Goal: Task Accomplishment & Management: Use online tool/utility

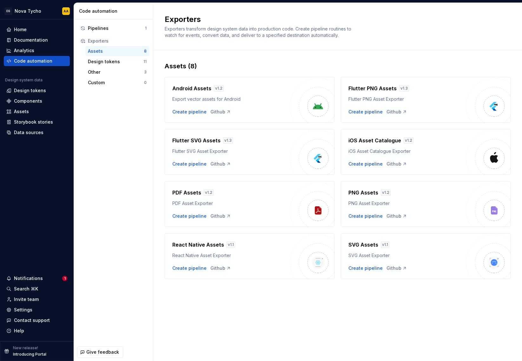
click at [323, 296] on div "Assets (8) Android Assets v 1.2 Export vector assets for Android Create pipelin…" at bounding box center [338, 176] width 346 height 253
click at [370, 28] on div "Exporters Exporters transform design system data into production code. Create p…" at bounding box center [334, 26] width 338 height 24
click at [100, 73] on div "Other" at bounding box center [116, 72] width 56 height 6
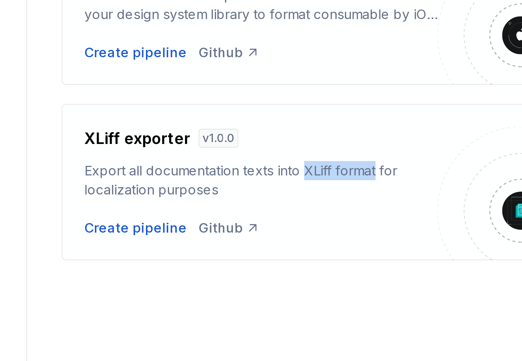
drag, startPoint x: 246, startPoint y: 157, endPoint x: 271, endPoint y: 156, distance: 24.5
click at [271, 156] on div "Export all documentation texts into XLiff format for localization purposes" at bounding box center [231, 160] width 118 height 13
copy div "XLiff format"
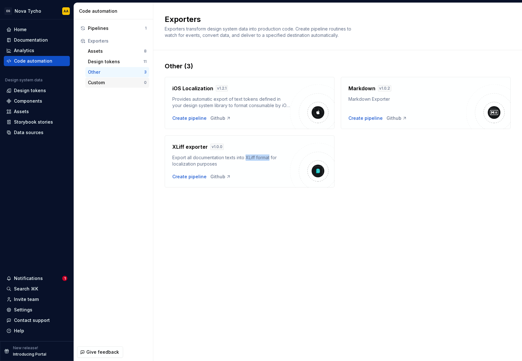
click at [103, 85] on div "Custom 0" at bounding box center [117, 82] width 64 height 10
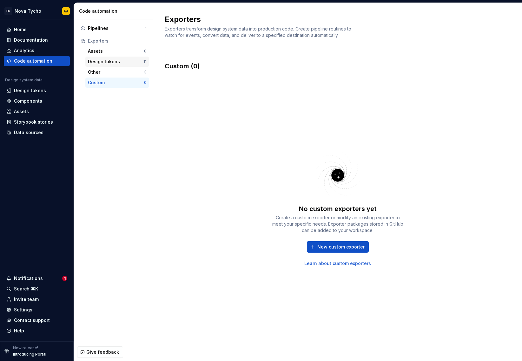
click at [100, 62] on div "Design tokens" at bounding box center [116, 61] width 56 height 6
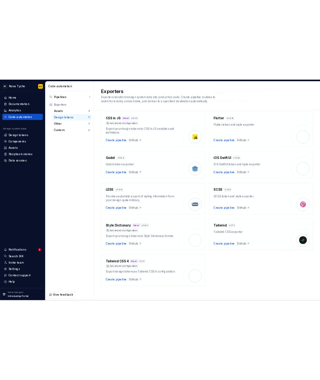
scroll to position [91, 0]
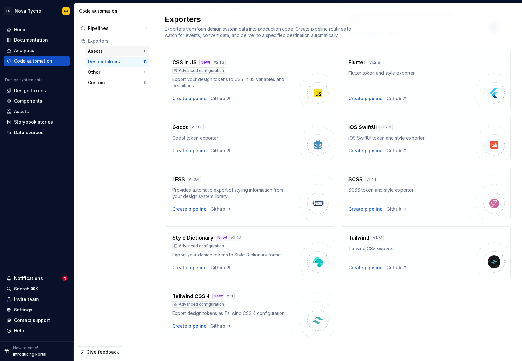
click at [121, 50] on div "Assets" at bounding box center [116, 51] width 56 height 6
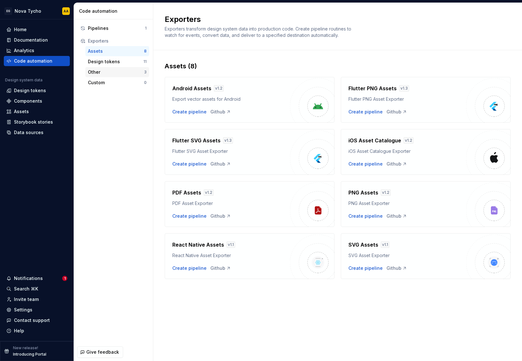
click at [106, 73] on div "Other" at bounding box center [116, 72] width 56 height 6
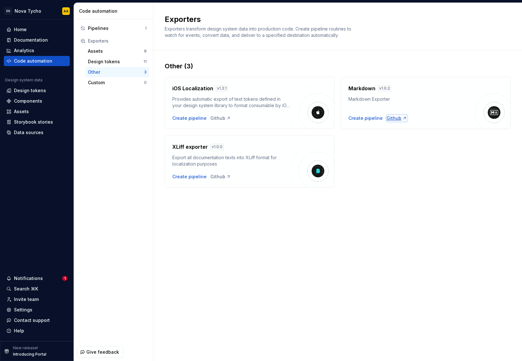
click at [394, 117] on div "Github" at bounding box center [397, 118] width 21 height 6
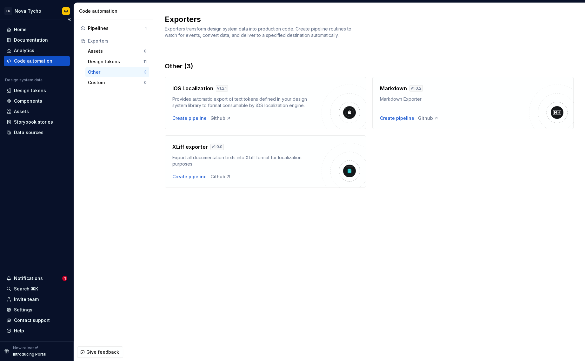
click at [37, 230] on div "Home Documentation Analytics Code automation Design system data Design tokens C…" at bounding box center [37, 179] width 74 height 321
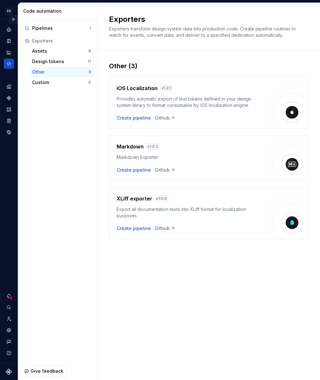
click at [13, 21] on button "Expand sidebar" at bounding box center [13, 19] width 9 height 9
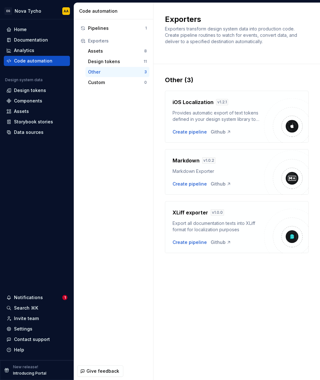
click at [198, 256] on div "Other (3) iOS Localization v 1.2.1 Provides automatic export of text tokens def…" at bounding box center [236, 170] width 143 height 213
click at [116, 59] on div "Design tokens" at bounding box center [116, 61] width 56 height 6
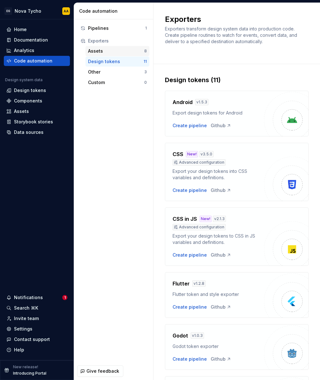
click at [103, 51] on div "Assets" at bounding box center [116, 51] width 56 height 6
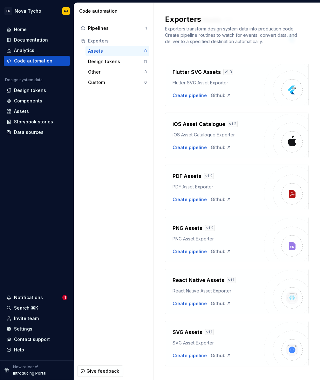
scroll to position [145, 0]
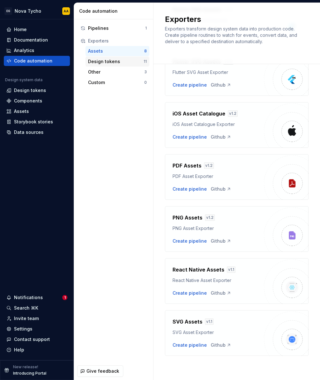
click at [107, 62] on div "Design tokens" at bounding box center [116, 61] width 56 height 6
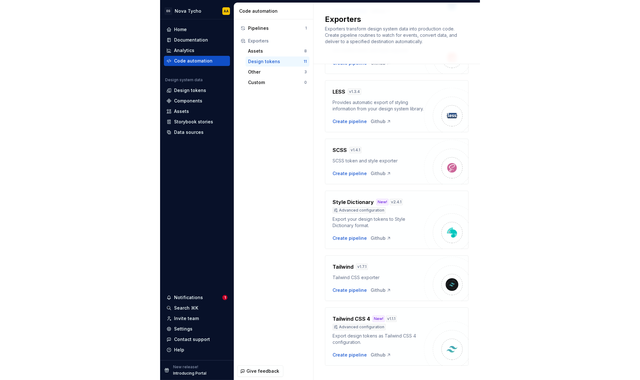
scroll to position [358, 0]
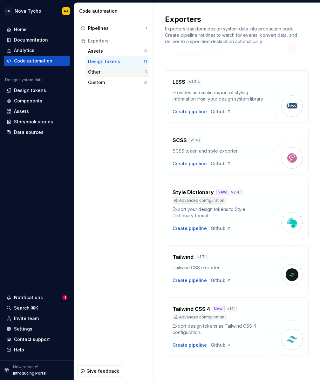
click at [110, 71] on div "Other" at bounding box center [116, 72] width 56 height 6
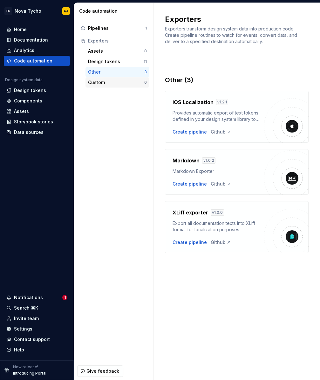
click at [105, 83] on div "Custom" at bounding box center [116, 82] width 56 height 6
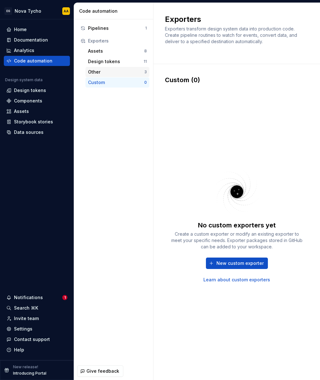
click at [116, 73] on div "Other" at bounding box center [116, 72] width 56 height 6
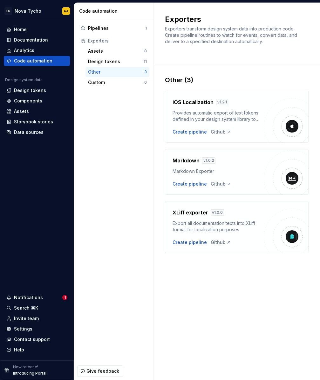
click at [296, 172] on div at bounding box center [291, 178] width 13 height 13
click at [183, 181] on div "Create pipeline" at bounding box center [189, 184] width 34 height 6
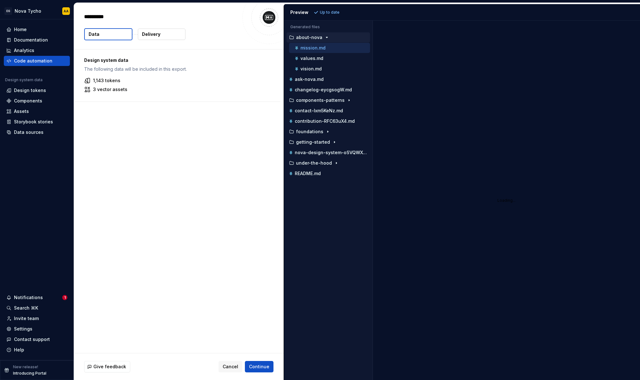
type textarea "*"
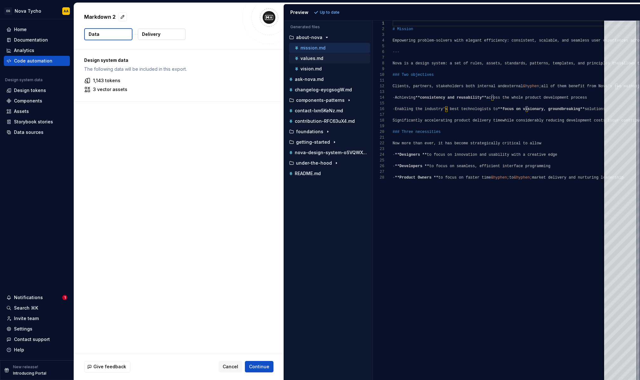
click at [329, 59] on div "values.md" at bounding box center [331, 58] width 76 height 6
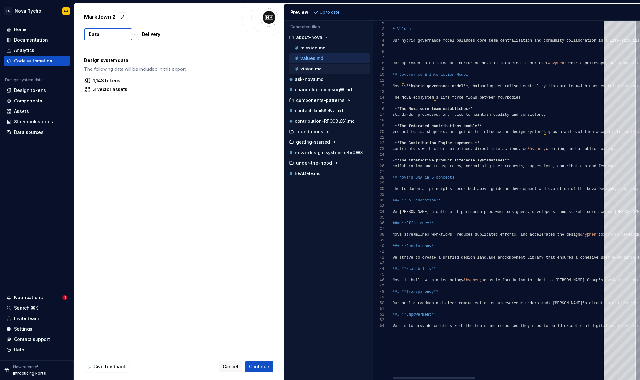
click at [327, 68] on div "vision.md" at bounding box center [331, 69] width 76 height 6
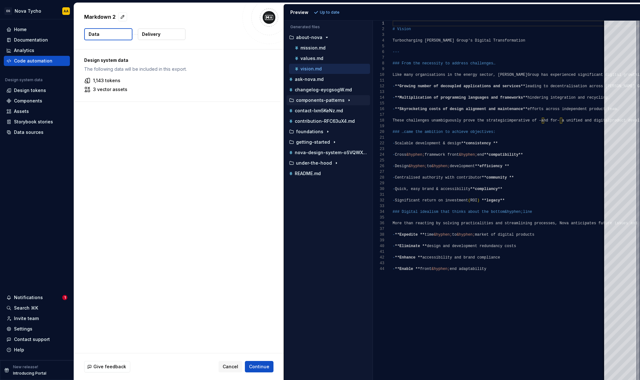
click at [330, 99] on p "components-patterns" at bounding box center [320, 100] width 49 height 5
click at [331, 109] on icon "button" at bounding box center [333, 110] width 5 height 5
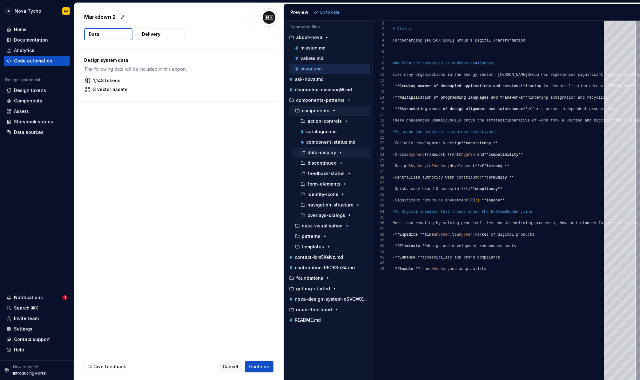
click at [333, 156] on div "data-display" at bounding box center [330, 153] width 78 height 10
click at [322, 153] on p "data-display" at bounding box center [321, 152] width 29 height 5
click at [323, 165] on p "datagrid" at bounding box center [322, 163] width 19 height 5
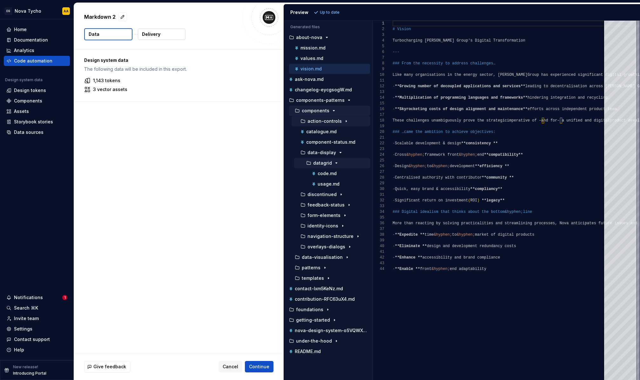
click at [320, 121] on p "action-controls" at bounding box center [324, 121] width 34 height 5
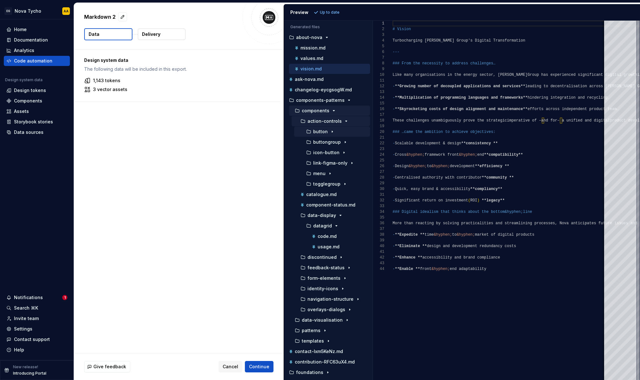
click at [320, 132] on p "button" at bounding box center [320, 131] width 15 height 5
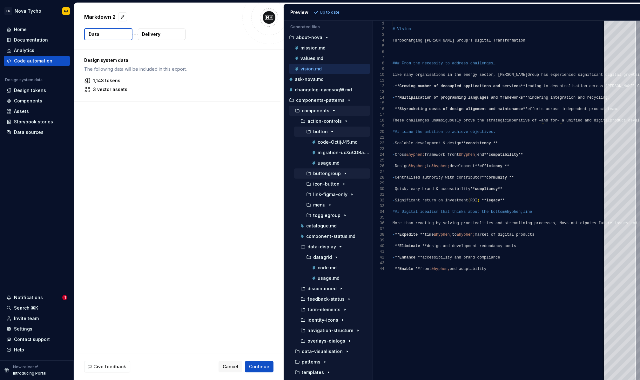
click at [324, 173] on p "buttongroup" at bounding box center [327, 173] width 28 height 5
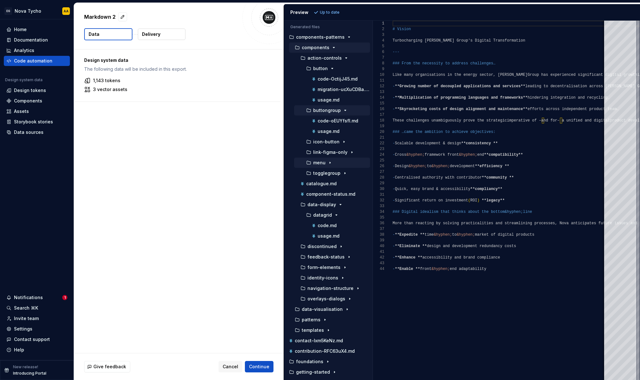
scroll to position [93, 0]
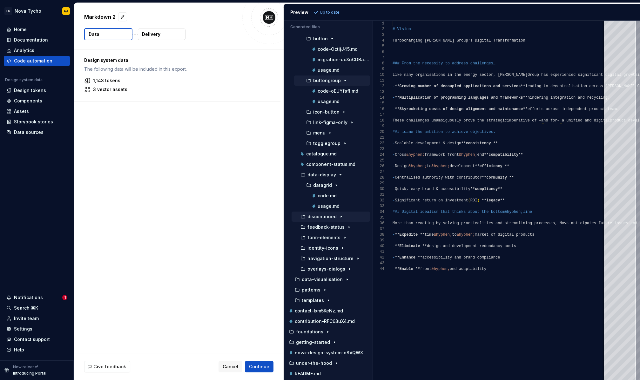
click at [324, 212] on div "discontinued" at bounding box center [330, 217] width 78 height 10
click at [322, 217] on p "discontinued" at bounding box center [321, 216] width 29 height 5
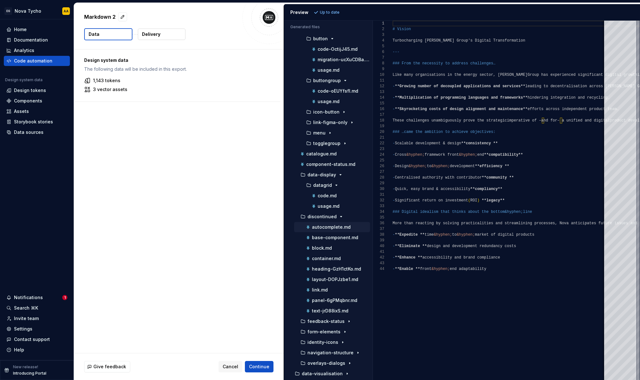
click at [320, 228] on p "autocomplete.md" at bounding box center [331, 227] width 39 height 5
type textarea "**********"
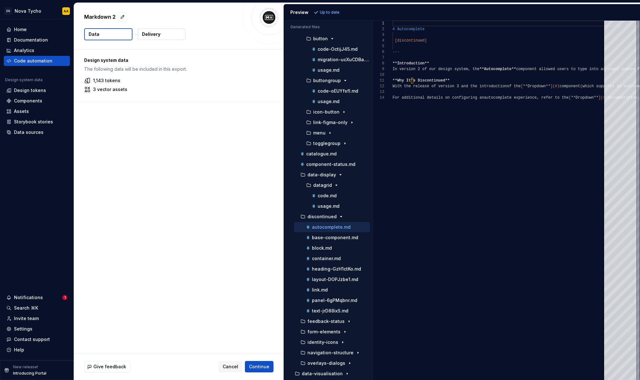
click at [159, 166] on div "Design system data The following data will be included in this export. 1,143 to…" at bounding box center [178, 202] width 209 height 304
click at [221, 223] on div "Design system data The following data will be included in this export. 1,143 to…" at bounding box center [178, 202] width 209 height 304
click at [262, 360] on span "Continue" at bounding box center [259, 367] width 20 height 6
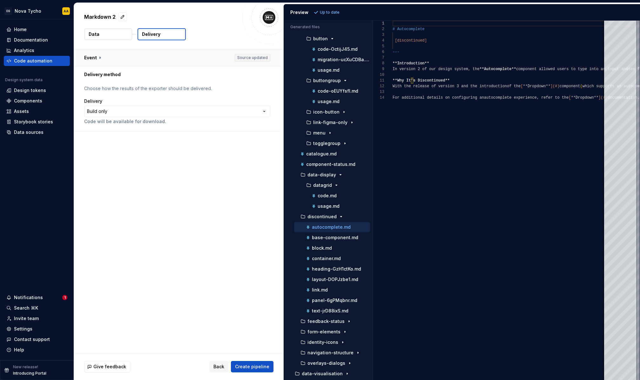
click at [99, 56] on button "button" at bounding box center [177, 58] width 206 height 17
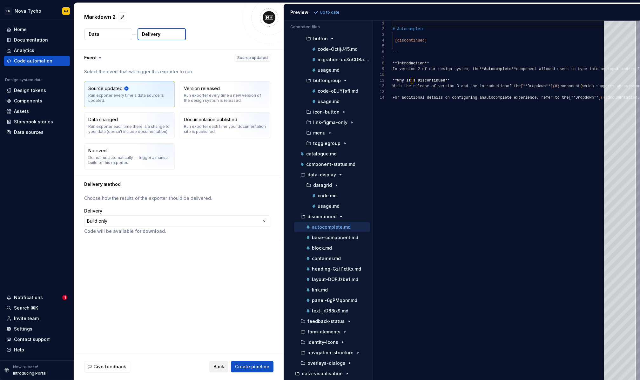
click at [222, 360] on span "Back" at bounding box center [218, 367] width 11 height 6
